Goal: Task Accomplishment & Management: Use online tool/utility

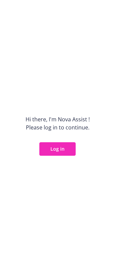
click at [64, 148] on button "Log in" at bounding box center [57, 148] width 36 height 13
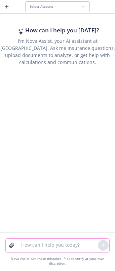
click at [37, 246] on textarea at bounding box center [57, 244] width 81 height 13
type textarea "n"
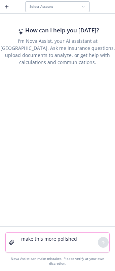
click at [72, 248] on textarea "make this more polished" at bounding box center [57, 242] width 81 height 20
click at [79, 240] on textarea "make this more polished" at bounding box center [57, 242] width 81 height 20
click at [54, 248] on textarea "make this more polished" at bounding box center [57, 242] width 81 height 20
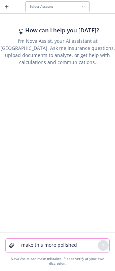
type textarea "make this more polished"
click at [80, 8] on div "Select Account" at bounding box center [56, 6] width 52 height 4
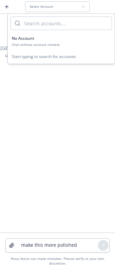
click at [34, 41] on span "No Account" at bounding box center [23, 38] width 23 height 6
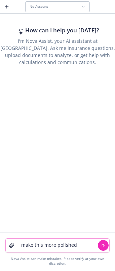
click at [102, 247] on icon "submit" at bounding box center [103, 245] width 5 height 5
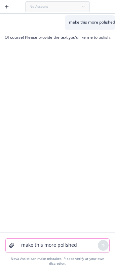
click at [30, 245] on textarea "make this more polished" at bounding box center [57, 244] width 81 height 13
paste textarea "I just checked in again with The Standard. Sorry it’s taking so long but carrie…"
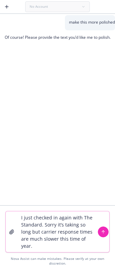
type textarea "I just checked in again with The Standard. Sorry it’s taking so long but carrie…"
click at [102, 232] on icon "submit" at bounding box center [103, 231] width 5 height 5
